Goal: Transaction & Acquisition: Subscribe to service/newsletter

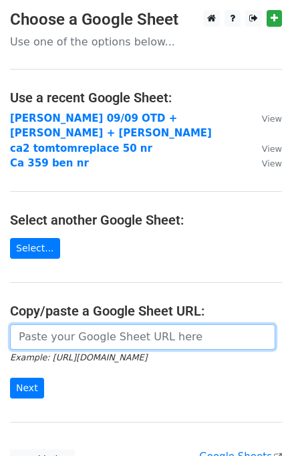
click at [60, 324] on input "url" at bounding box center [143, 336] width 266 height 25
paste input "[URL][DOMAIN_NAME]"
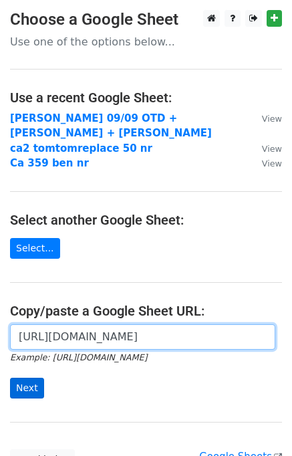
type input "https://docs.google.com/spreadsheets/d/1Irx_4XL7NX2I5OdIjMKVw8LeL1-gXIkCMnea8_u…"
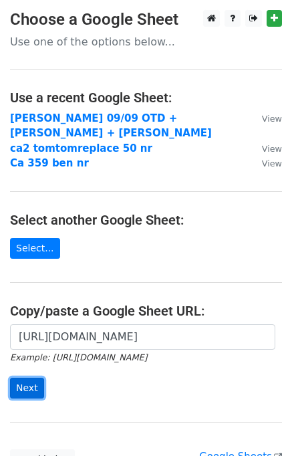
click at [19, 378] on input "Next" at bounding box center [27, 388] width 34 height 21
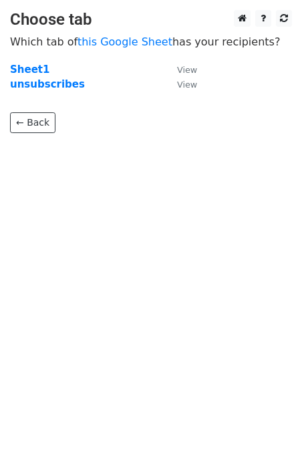
click at [40, 43] on p "Which tab of this Google Sheet has your recipients?" at bounding box center [151, 42] width 282 height 14
click at [29, 72] on strong "Sheet1" at bounding box center [29, 70] width 39 height 12
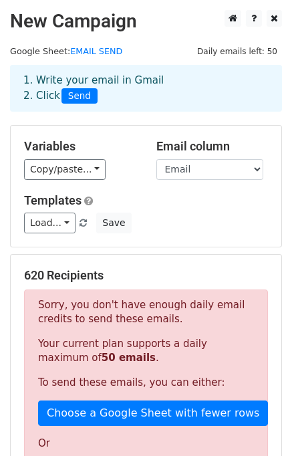
scroll to position [134, 0]
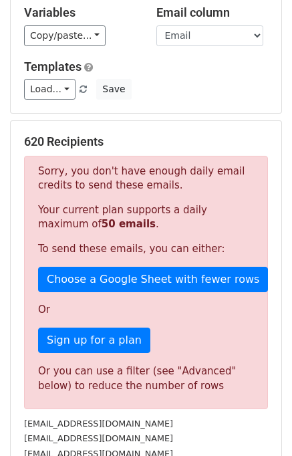
click at [147, 379] on div "Or you can use a filter (see "Advanced" below) to reduce the number of rows" at bounding box center [146, 379] width 216 height 30
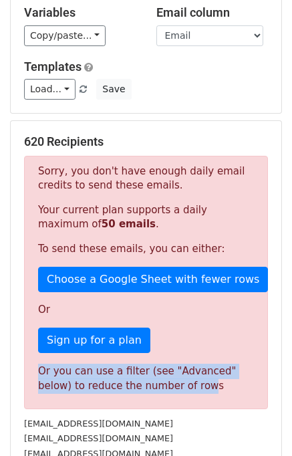
drag, startPoint x: 40, startPoint y: 371, endPoint x: 153, endPoint y: 383, distance: 113.0
click at [153, 383] on div "Or you can use a filter (see "Advanced" below) to reduce the number of rows" at bounding box center [146, 379] width 216 height 30
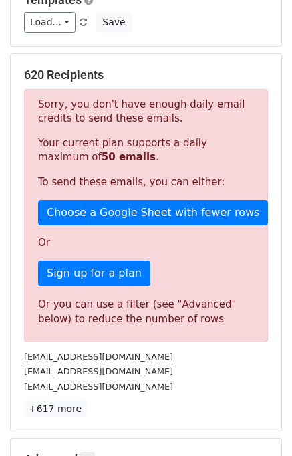
scroll to position [335, 0]
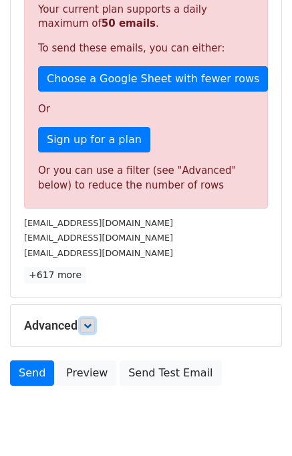
click at [92, 326] on icon at bounding box center [88, 326] width 8 height 8
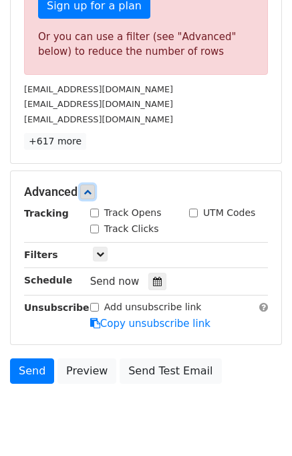
scroll to position [506, 0]
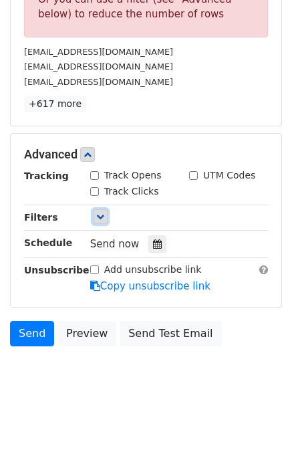
click at [99, 215] on icon at bounding box center [100, 217] width 8 height 8
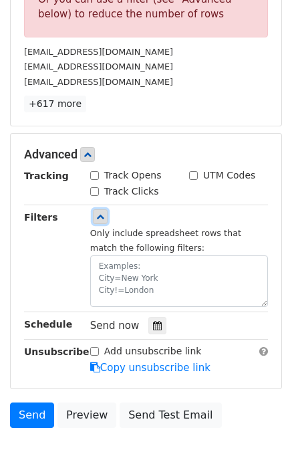
click at [99, 215] on icon at bounding box center [100, 217] width 8 height 8
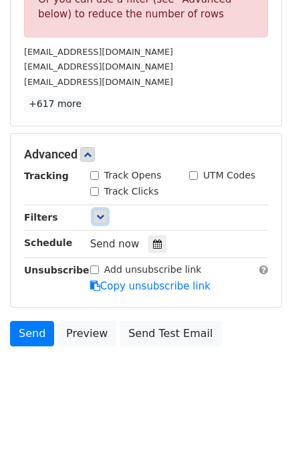
click at [99, 215] on icon at bounding box center [100, 217] width 8 height 8
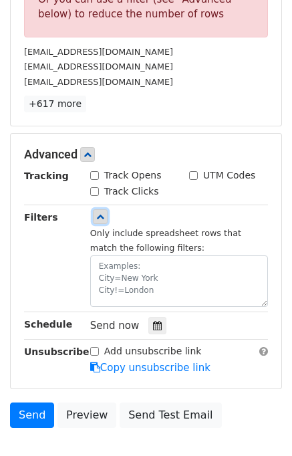
click at [99, 215] on icon at bounding box center [100, 217] width 8 height 8
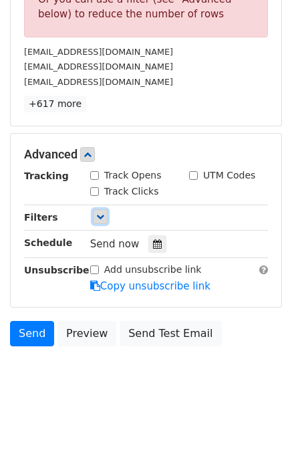
click at [98, 215] on icon at bounding box center [100, 217] width 8 height 8
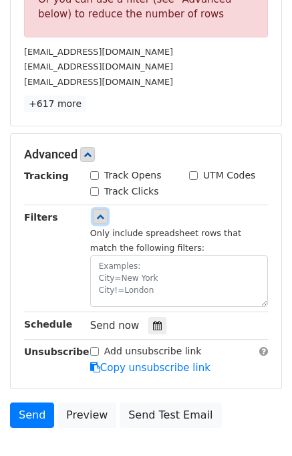
click at [98, 215] on icon at bounding box center [100, 217] width 8 height 8
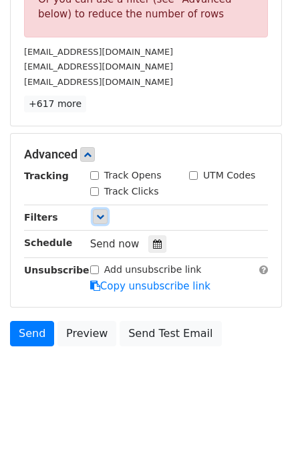
click at [98, 215] on icon at bounding box center [100, 217] width 8 height 8
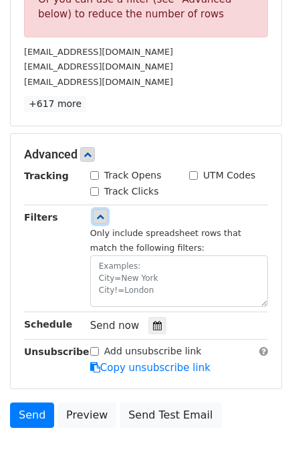
click at [94, 217] on link at bounding box center [100, 216] width 15 height 15
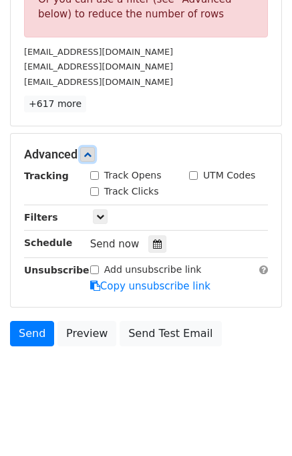
click at [89, 151] on icon at bounding box center [88, 155] width 8 height 8
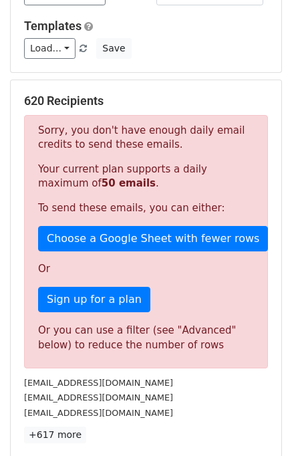
scroll to position [108, 0]
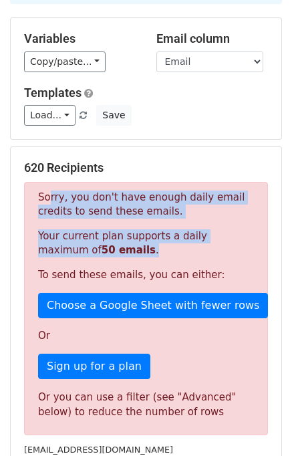
drag, startPoint x: 89, startPoint y: 252, endPoint x: 45, endPoint y: 199, distance: 68.4
click at [45, 199] on div "Sorry, you don't have enough daily email credits to send these emails. Your cur…" at bounding box center [146, 309] width 244 height 254
click at [45, 199] on p "Sorry, you don't have enough daily email credits to send these emails." at bounding box center [146, 205] width 216 height 28
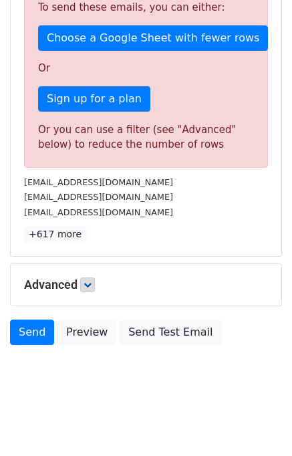
scroll to position [308, 0]
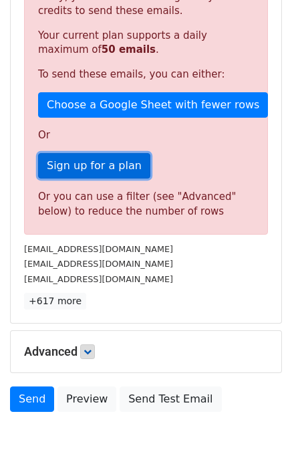
click at [68, 171] on link "Sign up for a plan" at bounding box center [94, 165] width 112 height 25
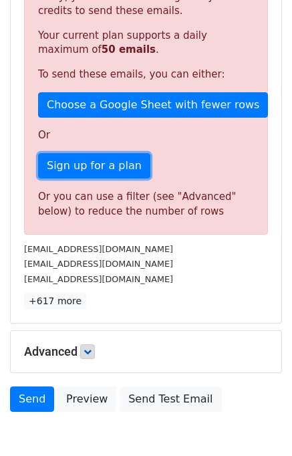
scroll to position [0, 0]
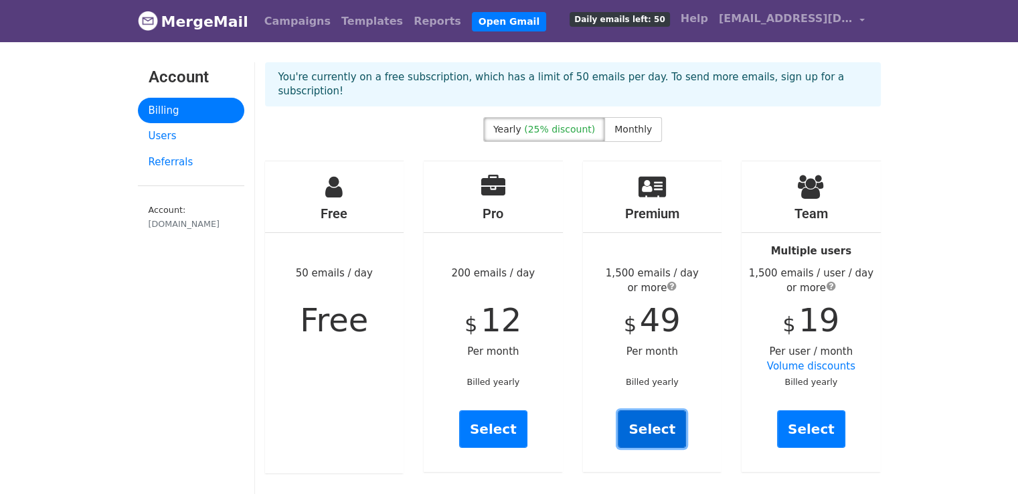
click at [662, 416] on link "Select" at bounding box center [652, 428] width 68 height 37
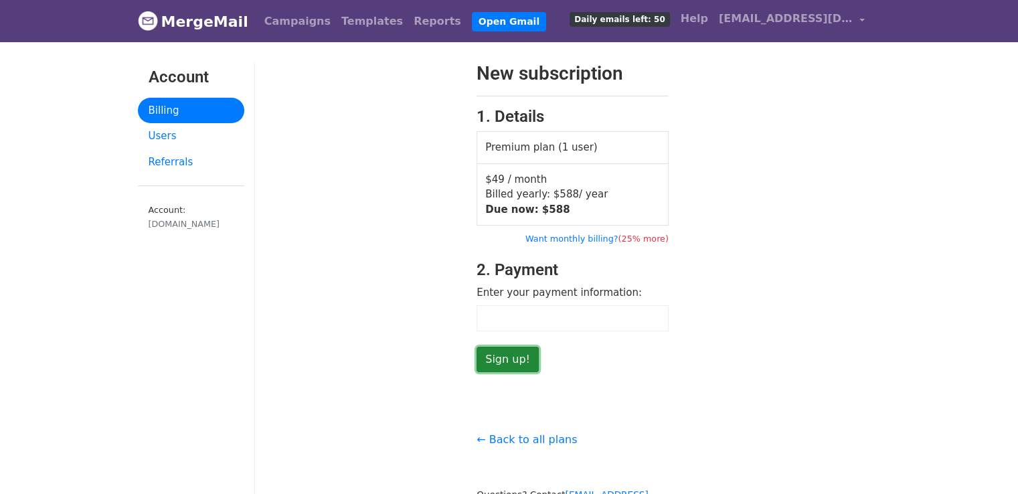
click at [513, 354] on input "Sign up!" at bounding box center [507, 359] width 62 height 25
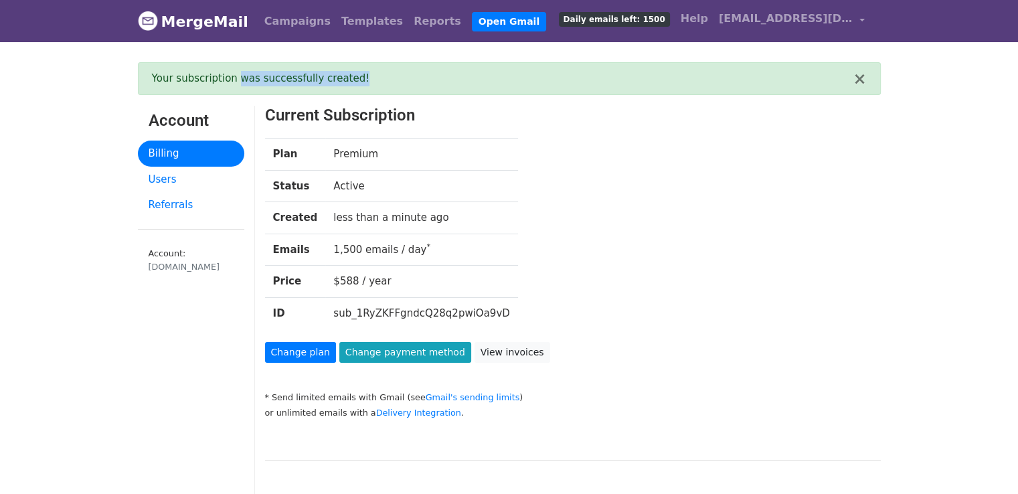
drag, startPoint x: 230, startPoint y: 78, endPoint x: 341, endPoint y: 78, distance: 111.1
click at [341, 78] on div "Your subscription was successfully created!" at bounding box center [502, 78] width 701 height 15
click at [346, 23] on link "Templates" at bounding box center [372, 21] width 72 height 27
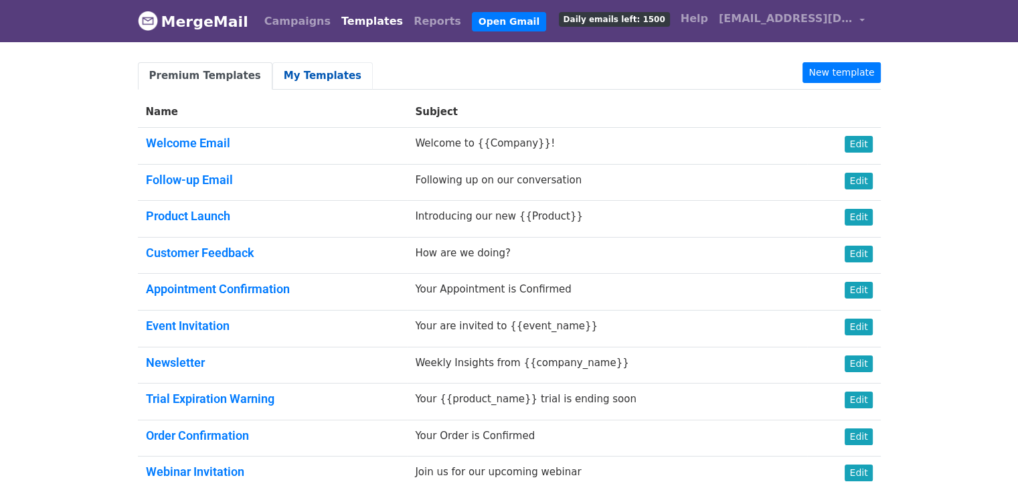
click at [312, 72] on link "My Templates" at bounding box center [322, 75] width 100 height 27
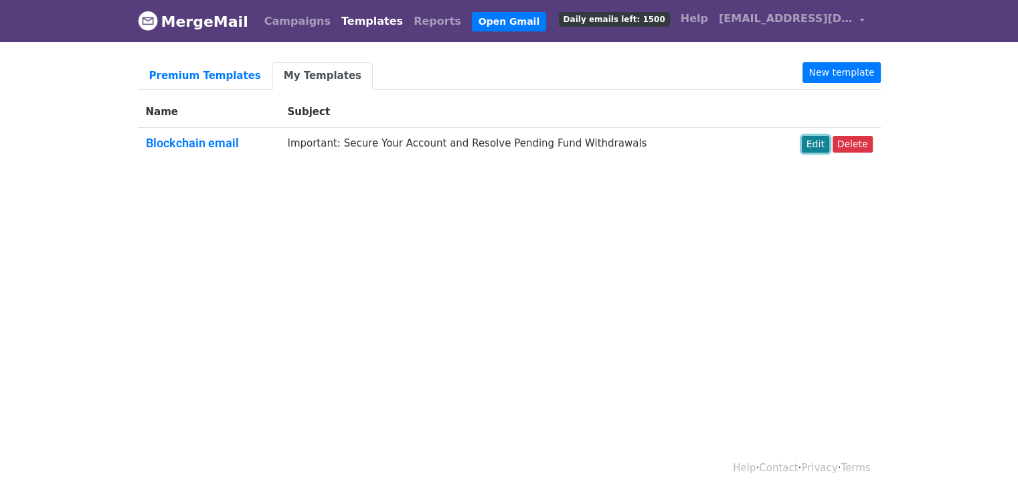
click at [819, 148] on link "Edit" at bounding box center [815, 144] width 27 height 17
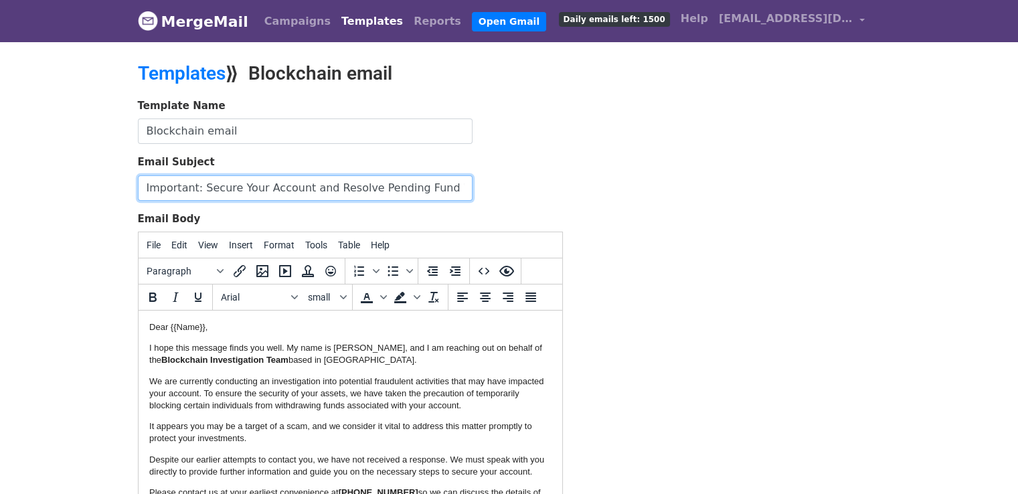
click at [201, 190] on input "Important: Secure Your Account and Resolve Pending Fund Withdrawals" at bounding box center [305, 187] width 335 height 25
paste input "Notice: Investigation into Potential Scam and Blocked Withdrawal"
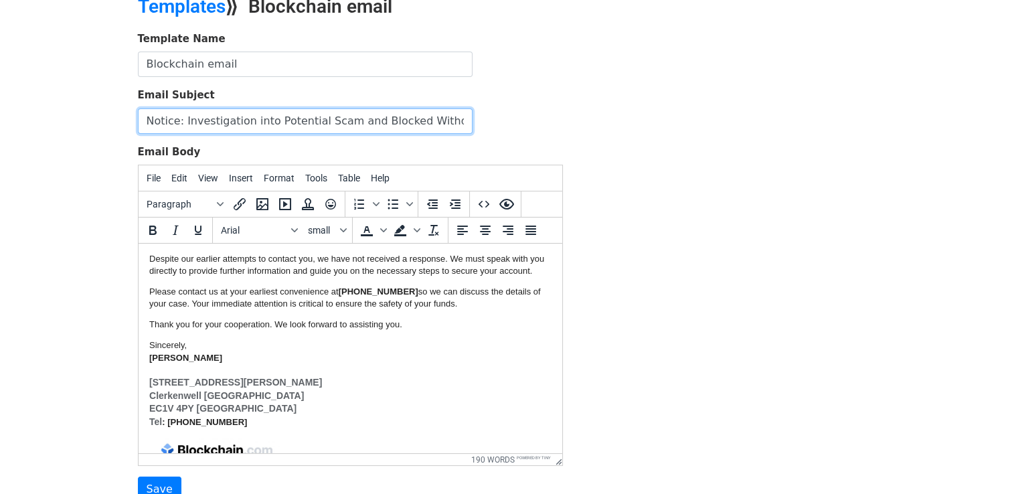
scroll to position [201, 0]
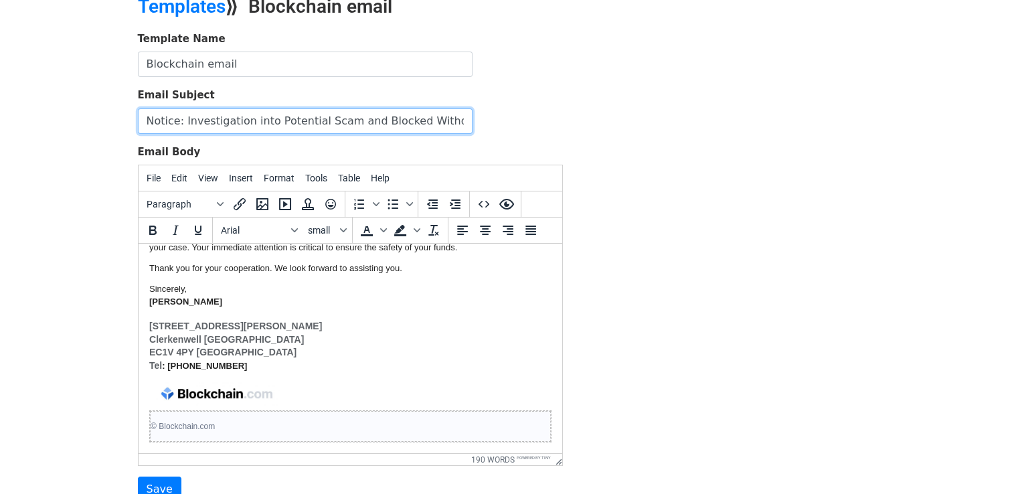
type input "Notice: Investigation into Potential Scam and Blocked Withdrawal"
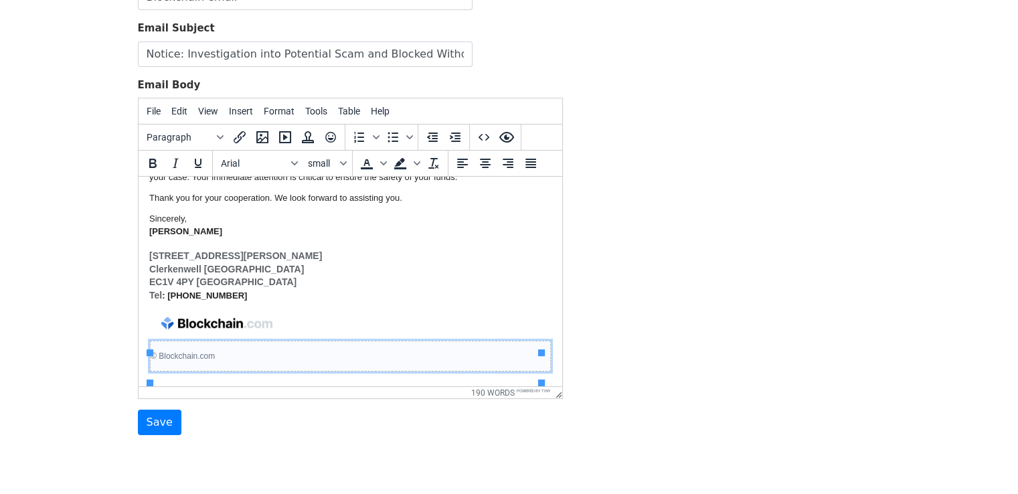
click at [219, 359] on p "© Blockchain​.com" at bounding box center [349, 356] width 399 height 12
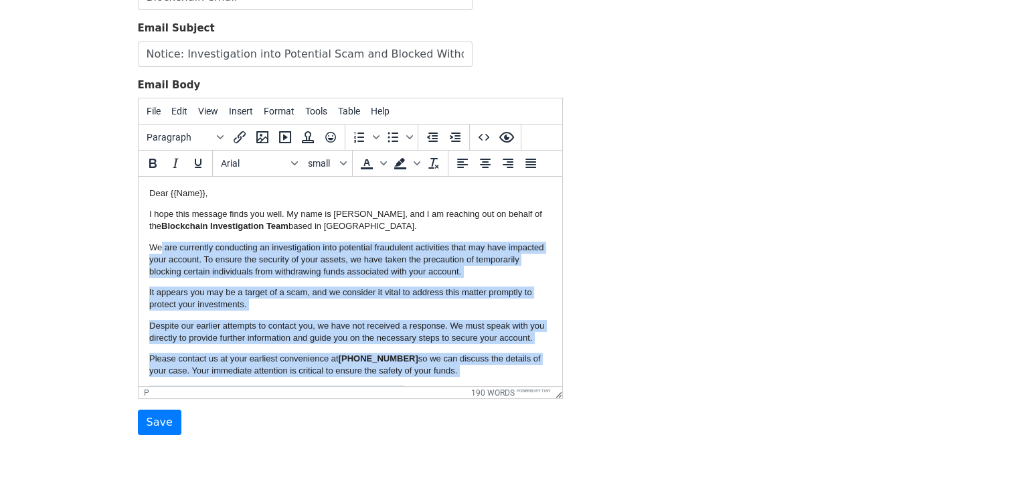
scroll to position [0, 0]
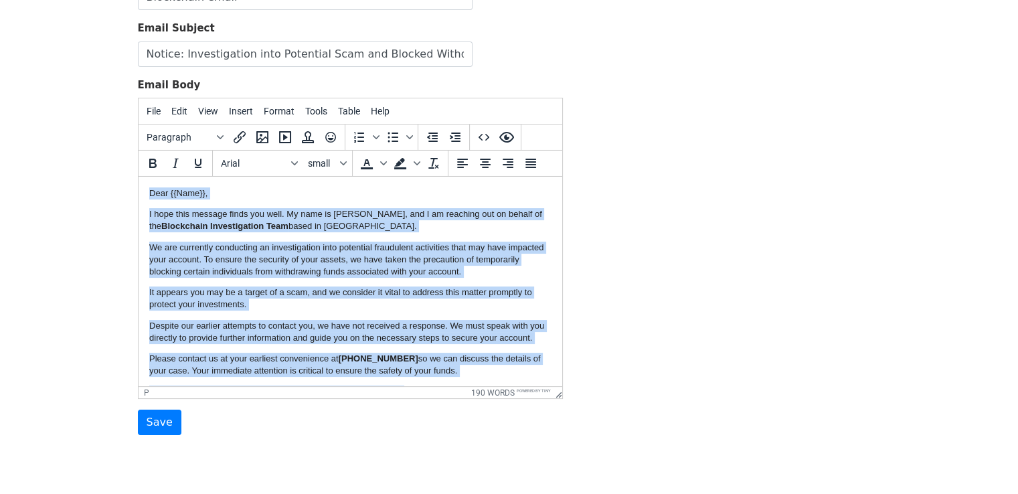
drag, startPoint x: 228, startPoint y: 365, endPoint x: 149, endPoint y: 189, distance: 192.9
click at [149, 189] on body "Dear {{Name}}, I hope this message finds you well. My name is June Robinson, an…" at bounding box center [350, 376] width 402 height 378
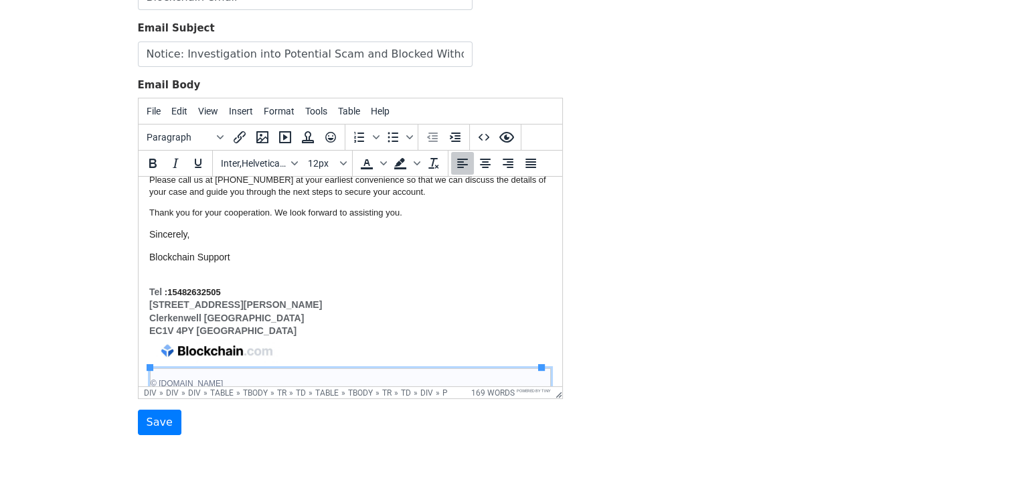
scroll to position [181, 0]
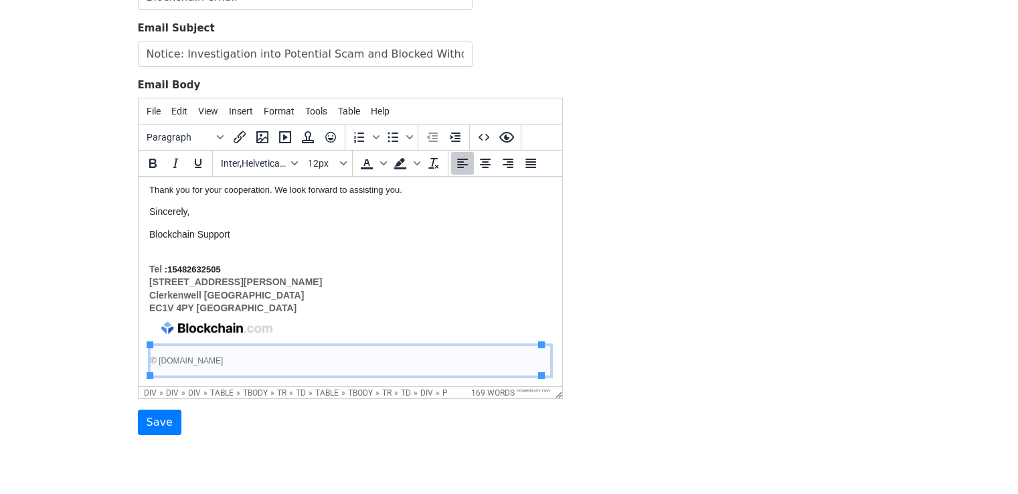
click at [339, 277] on div "Tel :15482632505 145‑157 St John Street Clerkenwell London EC1V 4PY United King…" at bounding box center [350, 320] width 402 height 114
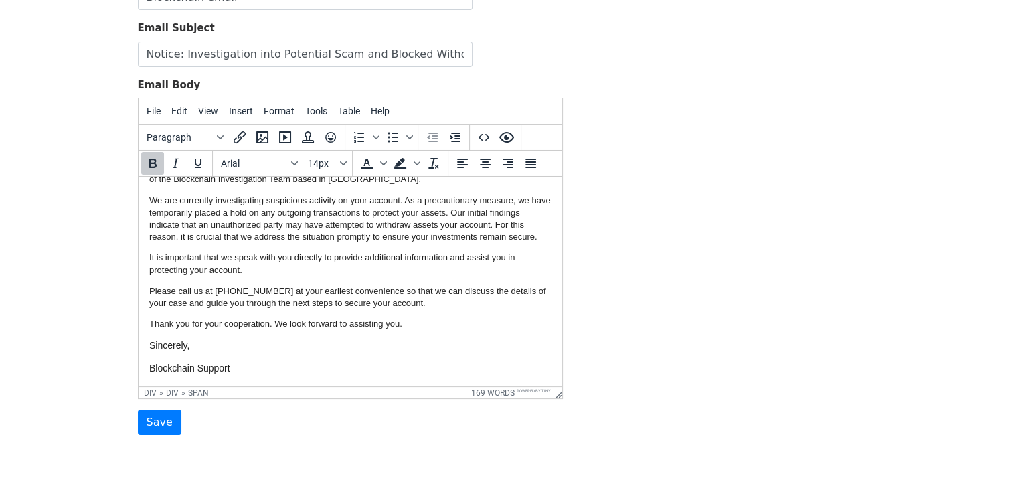
scroll to position [0, 0]
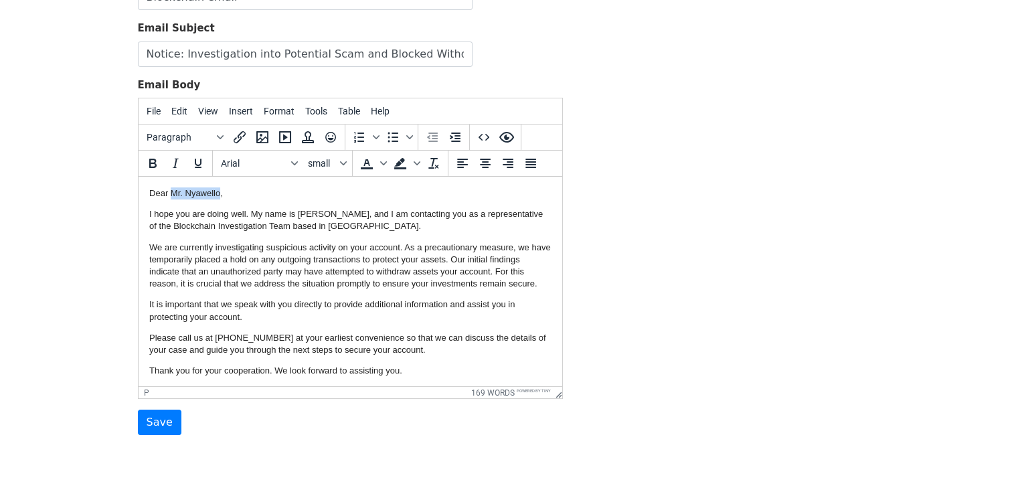
drag, startPoint x: 219, startPoint y: 191, endPoint x: 169, endPoint y: 193, distance: 50.2
click at [169, 193] on p "Dear Mr. Nyawello," at bounding box center [350, 193] width 402 height 12
click at [150, 421] on input "Save" at bounding box center [159, 421] width 43 height 25
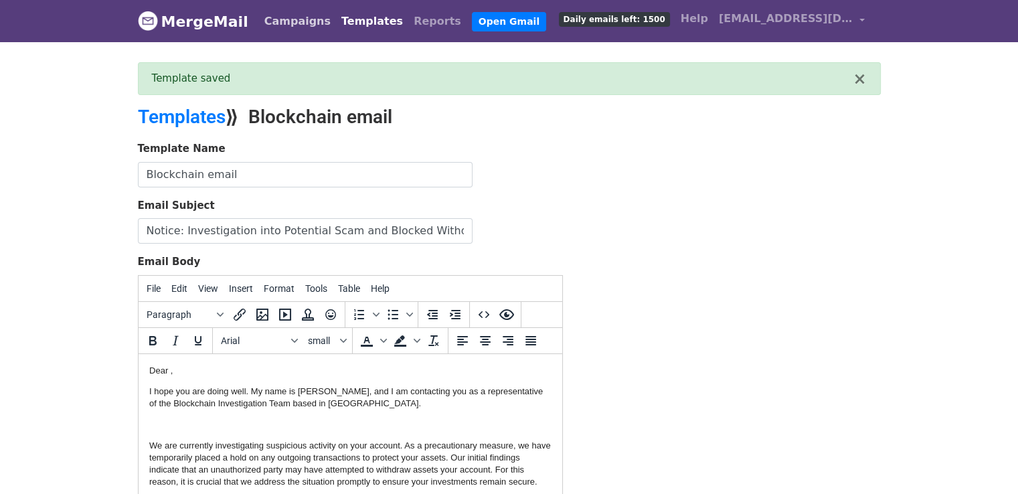
click at [259, 25] on link "Campaigns" at bounding box center [297, 21] width 77 height 27
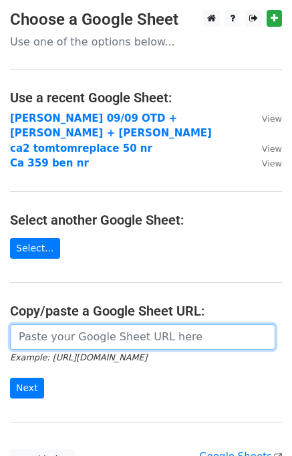
click at [76, 324] on input "url" at bounding box center [143, 336] width 266 height 25
paste input "https://docs.google.com/spreadsheets/d/1Irx_4XL7NX2I5OdIjMKVw8LeL1-gXIkCMnea8_u…"
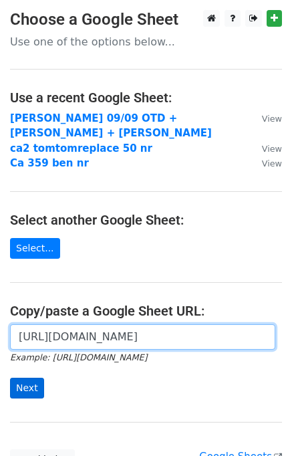
type input "https://docs.google.com/spreadsheets/d/1Irx_4XL7NX2I5OdIjMKVw8LeL1-gXIkCMnea8_u…"
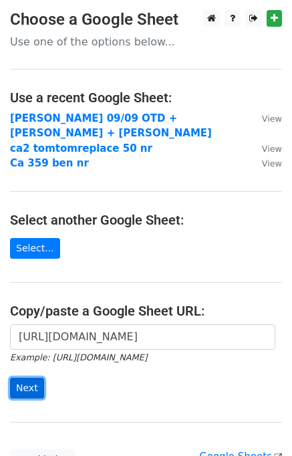
click at [32, 378] on input "Next" at bounding box center [27, 388] width 34 height 21
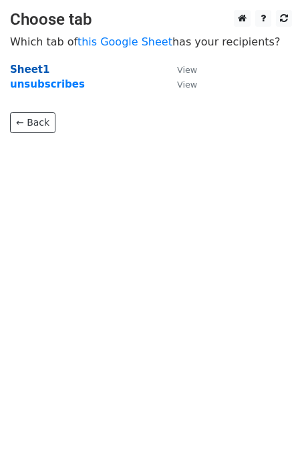
click at [31, 71] on strong "Sheet1" at bounding box center [29, 70] width 39 height 12
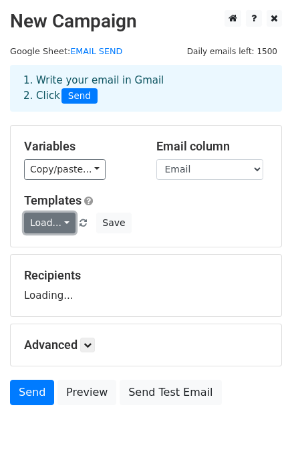
click at [49, 215] on link "Load..." at bounding box center [50, 223] width 52 height 21
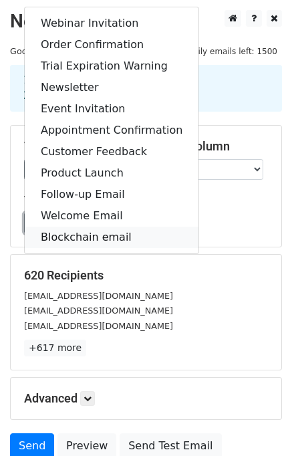
scroll to position [115, 0]
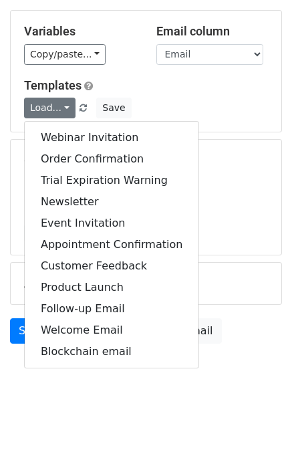
click at [175, 80] on h5 "Templates" at bounding box center [146, 85] width 244 height 15
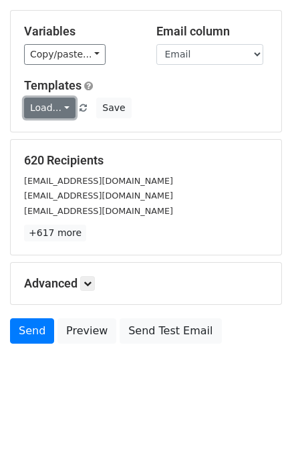
click at [58, 105] on link "Load..." at bounding box center [50, 108] width 52 height 21
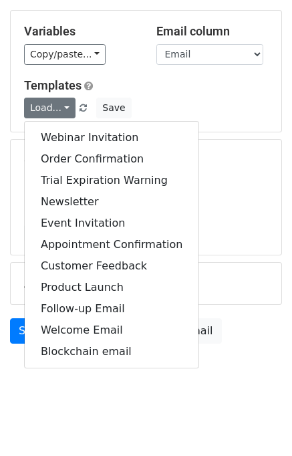
click at [225, 190] on div "ahmedhermas@hotmail.com" at bounding box center [146, 195] width 264 height 15
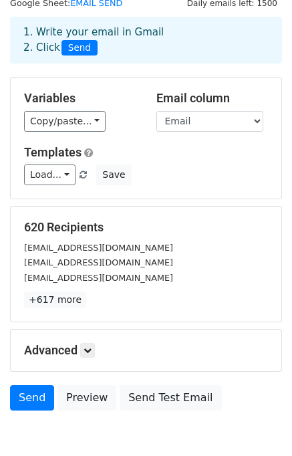
scroll to position [0, 0]
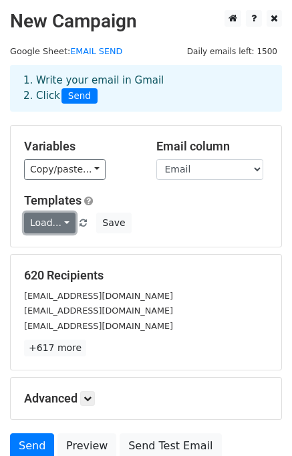
click at [53, 221] on link "Load..." at bounding box center [50, 223] width 52 height 21
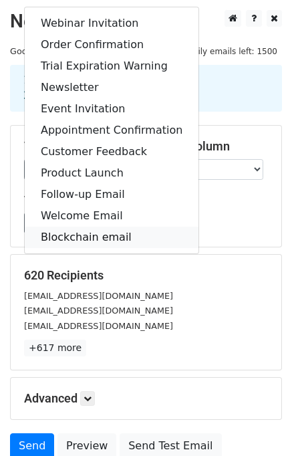
click at [56, 240] on link "Blockchain email" at bounding box center [112, 237] width 174 height 21
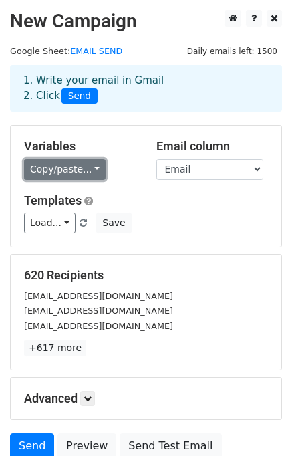
click at [65, 170] on link "Copy/paste..." at bounding box center [65, 169] width 82 height 21
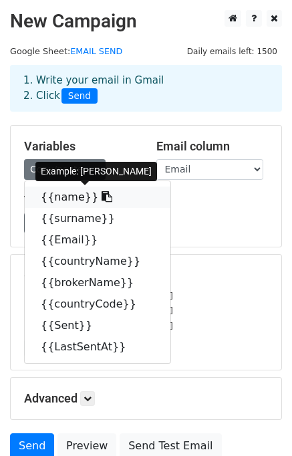
click at [102, 199] on icon at bounding box center [107, 196] width 11 height 11
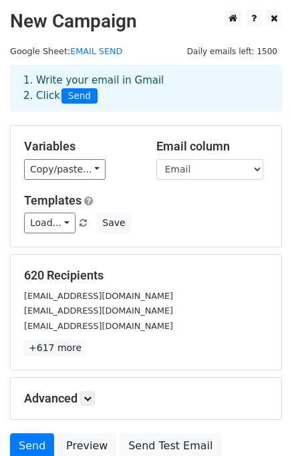
scroll to position [67, 0]
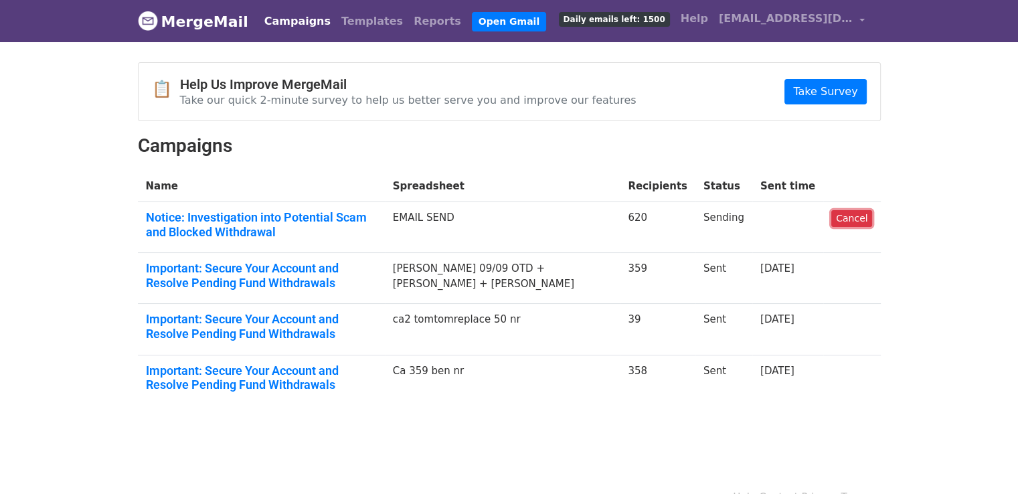
click at [850, 222] on link "Cancel" at bounding box center [851, 218] width 41 height 17
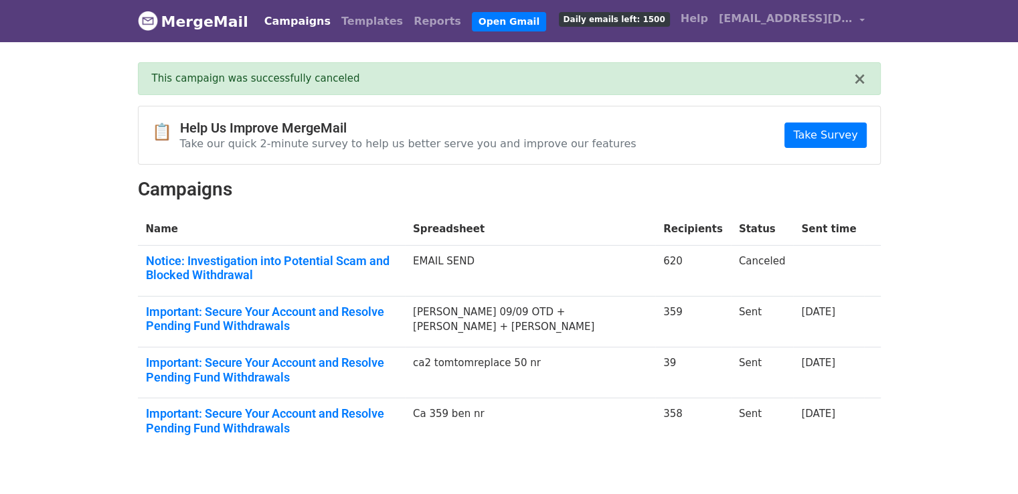
click at [278, 15] on link "Campaigns" at bounding box center [297, 21] width 77 height 27
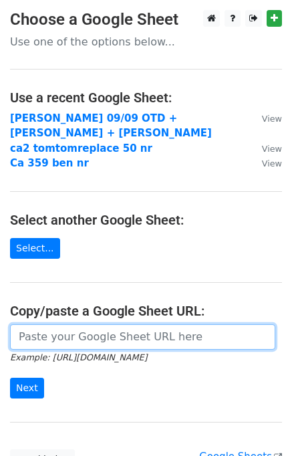
click at [54, 326] on input "url" at bounding box center [143, 336] width 266 height 25
click at [40, 329] on input "url" at bounding box center [143, 336] width 266 height 25
paste input "https://docs.google.com/spreadsheets/d/1Irx_4XL7NX2I5OdIjMKVw8LeL1-gXIkCMnea8_u…"
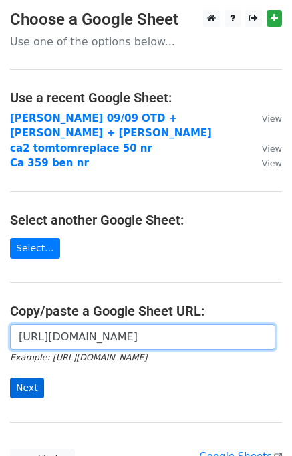
type input "https://docs.google.com/spreadsheets/d/1Irx_4XL7NX2I5OdIjMKVw8LeL1-gXIkCMnea8_u…"
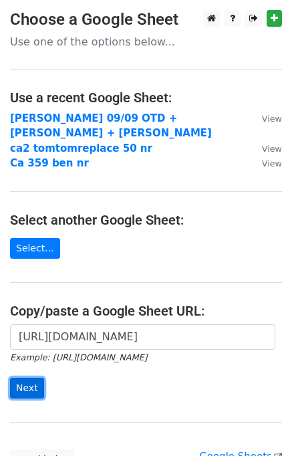
click at [37, 378] on input "Next" at bounding box center [27, 388] width 34 height 21
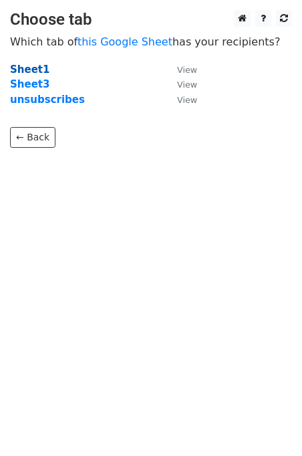
click at [32, 65] on strong "Sheet1" at bounding box center [29, 70] width 39 height 12
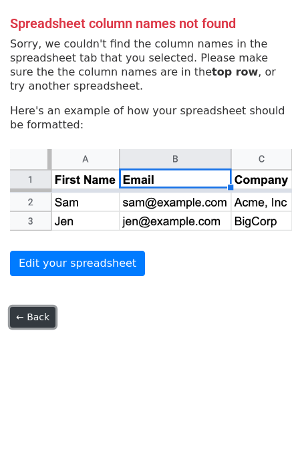
click at [39, 325] on link "← Back" at bounding box center [32, 317] width 45 height 21
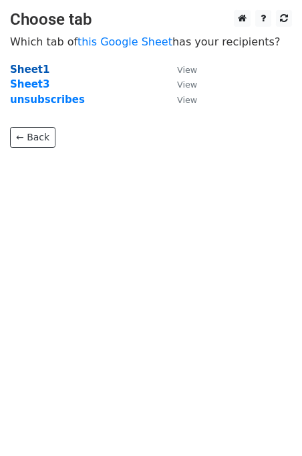
click at [23, 66] on strong "Sheet1" at bounding box center [29, 70] width 39 height 12
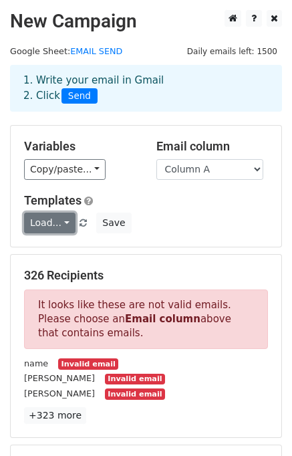
click at [54, 220] on link "Load..." at bounding box center [50, 223] width 52 height 21
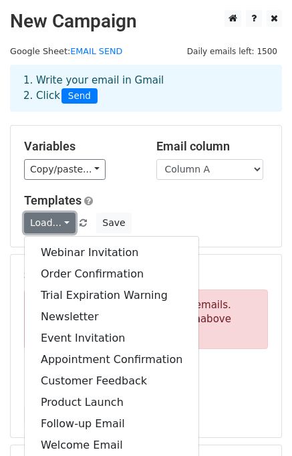
scroll to position [134, 0]
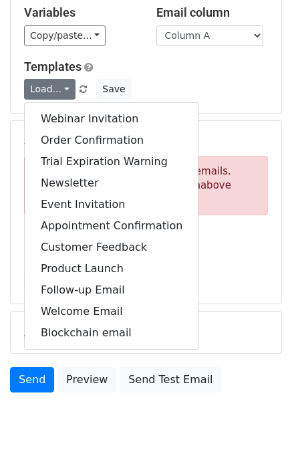
click at [210, 185] on p "It looks like these are not valid emails. Please choose an Email column above t…" at bounding box center [146, 186] width 244 height 60
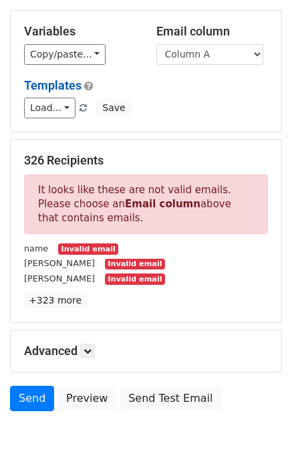
scroll to position [0, 0]
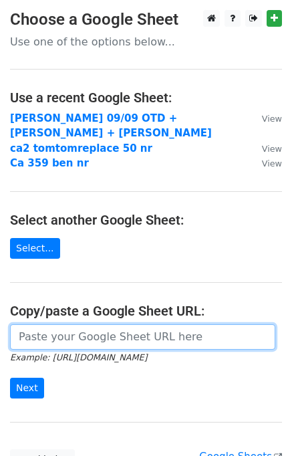
click at [53, 325] on input "url" at bounding box center [143, 336] width 266 height 25
paste input "https://docs.google.com/spreadsheets/d/1Irx_4XL7NX2I5OdIjMKVw8LeL1-gXIkCMnea8_u…"
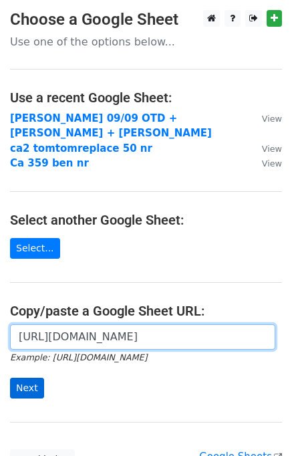
type input "https://docs.google.com/spreadsheets/d/1Irx_4XL7NX2I5OdIjMKVw8LeL1-gXIkCMnea8_u…"
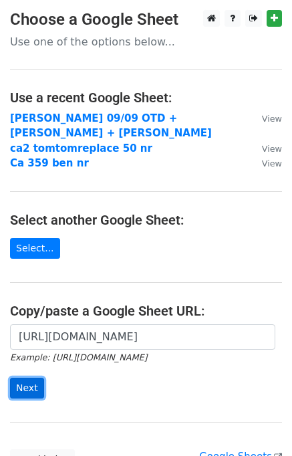
click at [32, 378] on input "Next" at bounding box center [27, 388] width 34 height 21
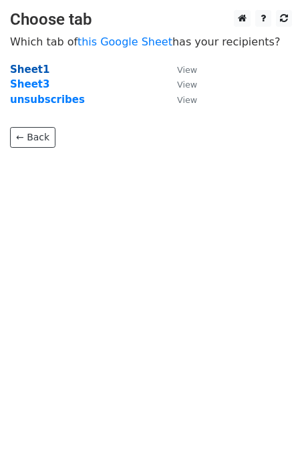
click at [33, 70] on strong "Sheet1" at bounding box center [29, 70] width 39 height 12
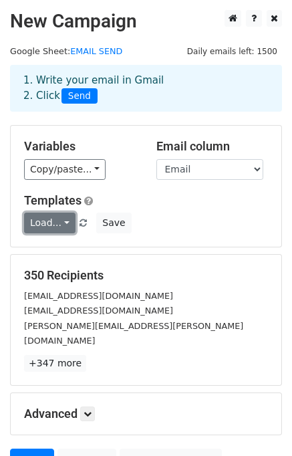
click at [57, 225] on link "Load..." at bounding box center [50, 223] width 52 height 21
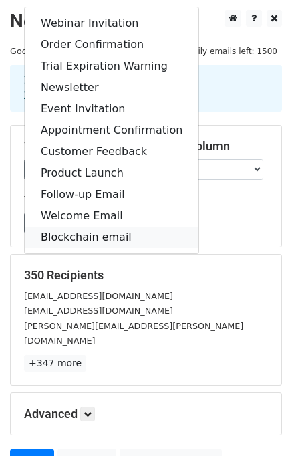
click at [70, 234] on link "Blockchain email" at bounding box center [112, 237] width 174 height 21
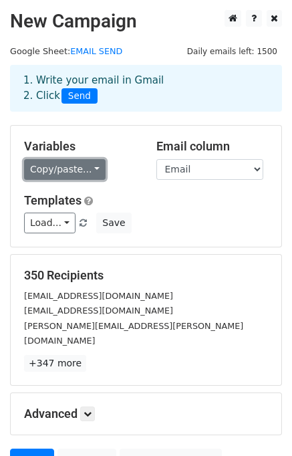
click at [62, 171] on link "Copy/paste..." at bounding box center [65, 169] width 82 height 21
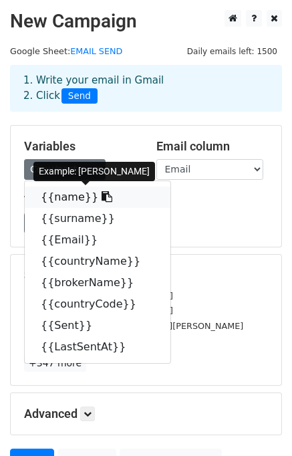
click at [102, 197] on icon at bounding box center [107, 196] width 11 height 11
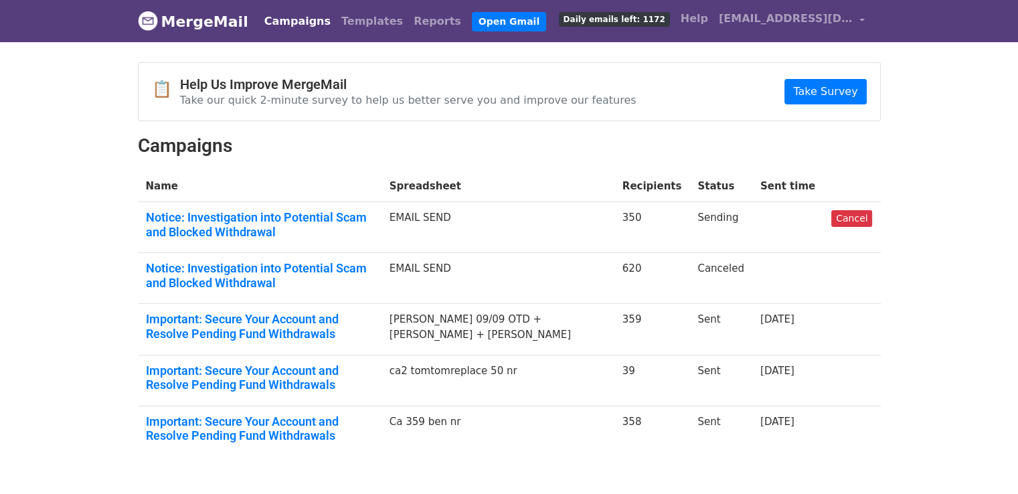
click at [277, 19] on link "Campaigns" at bounding box center [297, 21] width 77 height 27
